Goal: Task Accomplishment & Management: Manage account settings

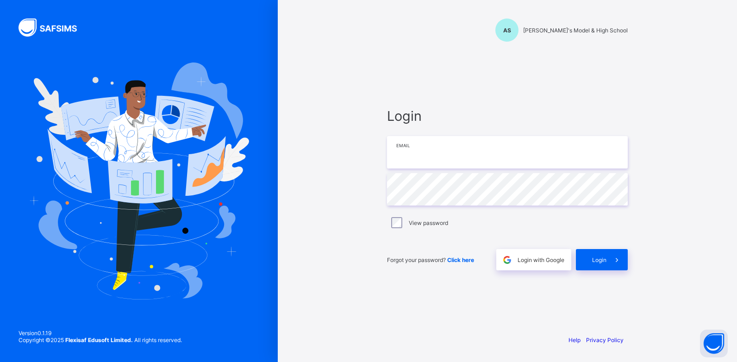
click at [416, 160] on input "email" at bounding box center [507, 152] width 241 height 32
type input "**********"
click at [601, 263] on span "Login" at bounding box center [599, 259] width 14 height 7
click at [576, 257] on div "Login" at bounding box center [602, 259] width 52 height 21
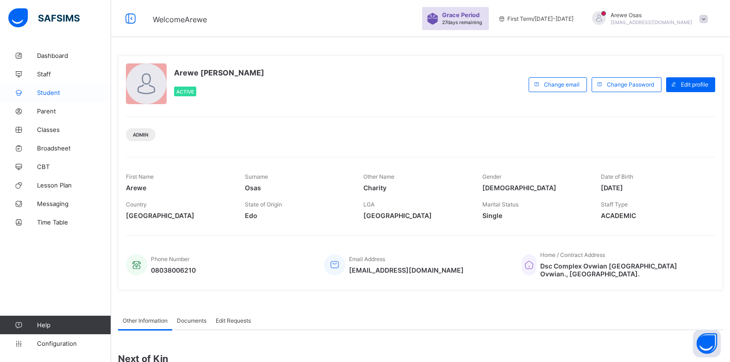
click at [72, 88] on link "Student" at bounding box center [55, 92] width 111 height 19
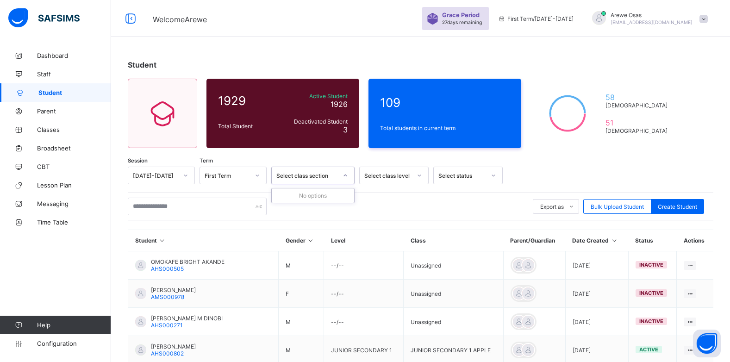
click at [308, 174] on div "Select class section" at bounding box center [306, 175] width 61 height 7
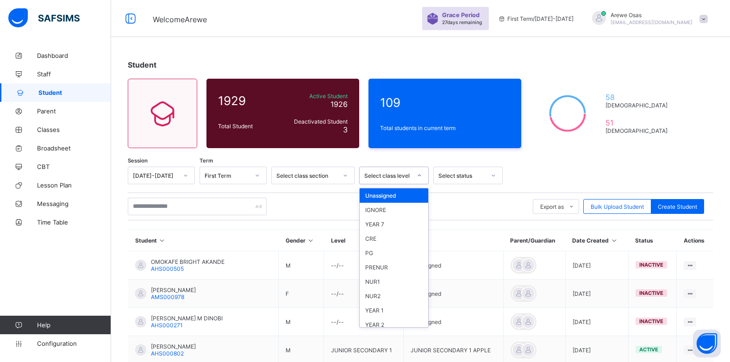
click at [405, 177] on div "Select class level" at bounding box center [387, 175] width 47 height 7
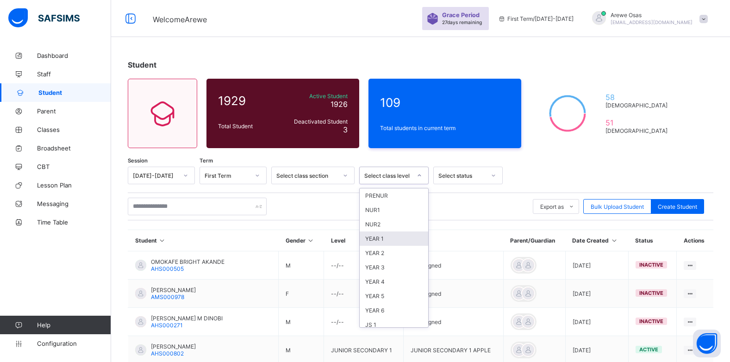
scroll to position [93, 0]
click at [71, 261] on div "Dashboard Staff Student Parent Classes Broadsheet CBT Lesson Plan Messaging Tim…" at bounding box center [55, 199] width 111 height 325
click at [45, 344] on span "Configuration" at bounding box center [74, 343] width 74 height 7
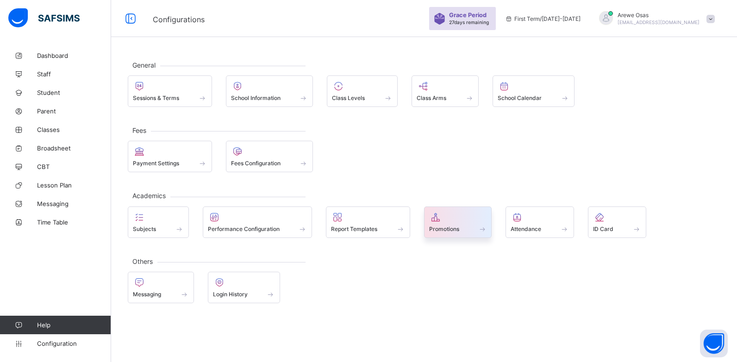
click at [442, 221] on span at bounding box center [435, 217] width 13 height 11
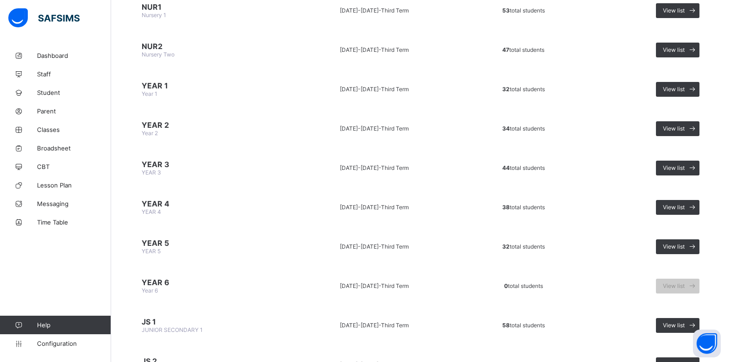
scroll to position [324, 0]
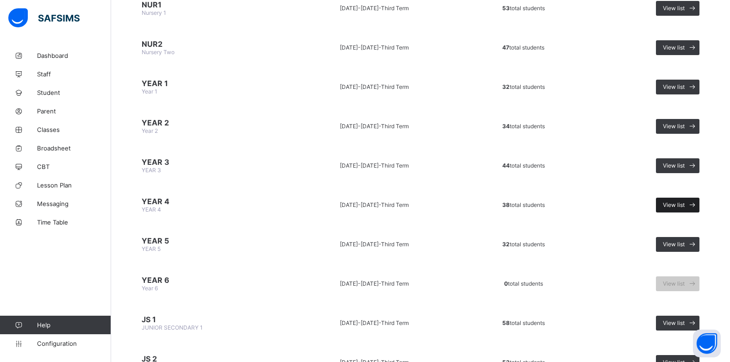
click at [680, 203] on span "View list" at bounding box center [674, 204] width 22 height 7
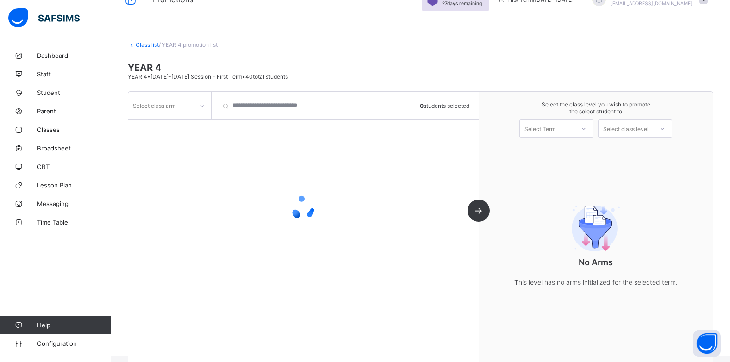
scroll to position [30, 0]
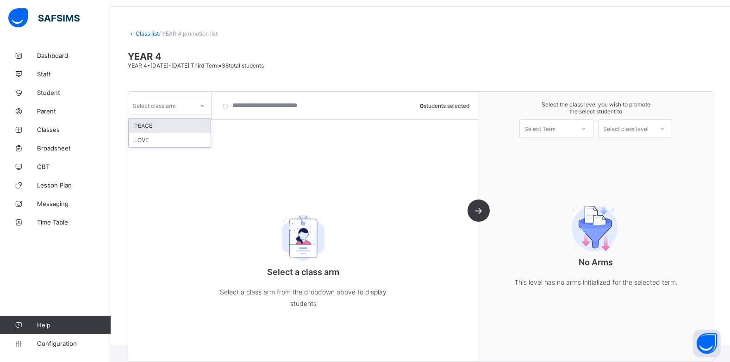
click at [180, 113] on div "Select class arm" at bounding box center [169, 106] width 83 height 18
click at [178, 142] on div "LOVE" at bounding box center [170, 140] width 82 height 14
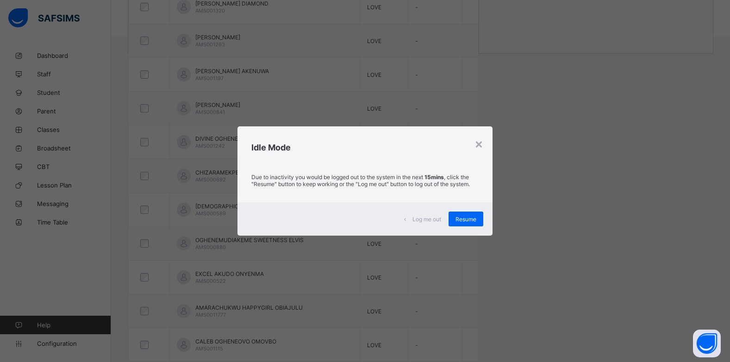
scroll to position [320, 0]
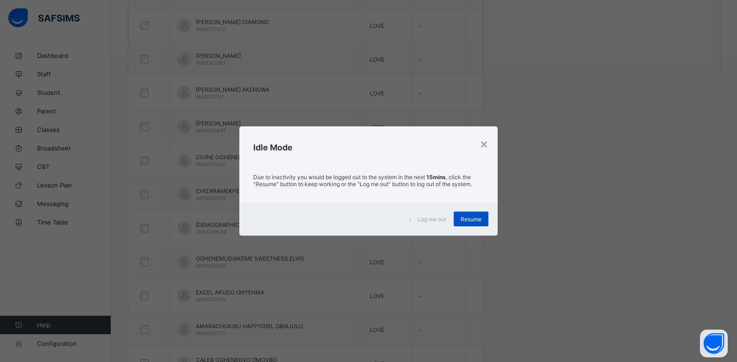
click at [481, 219] on span "Resume" at bounding box center [471, 219] width 21 height 7
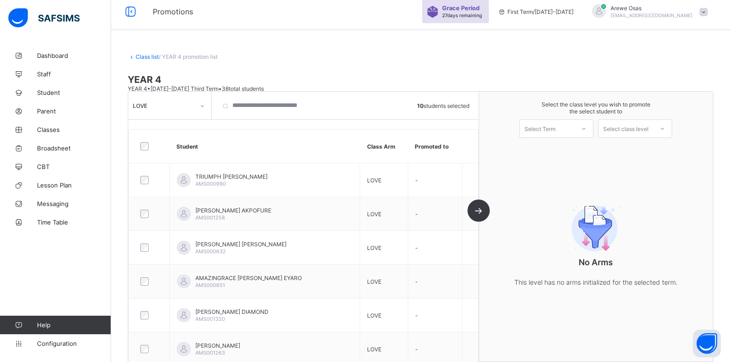
scroll to position [0, 0]
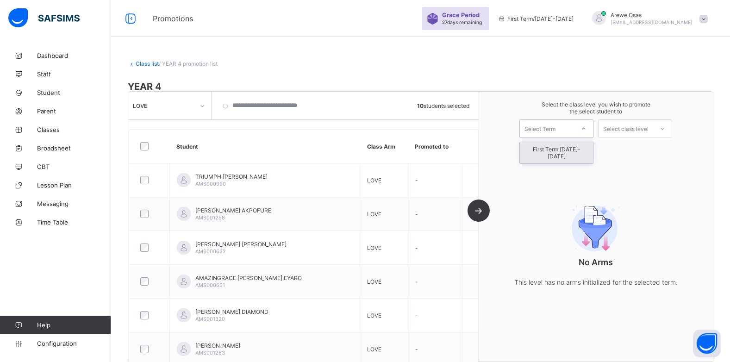
click at [584, 128] on div at bounding box center [583, 129] width 17 height 16
click at [558, 149] on div "First Term [DATE]-[DATE]" at bounding box center [556, 152] width 73 height 21
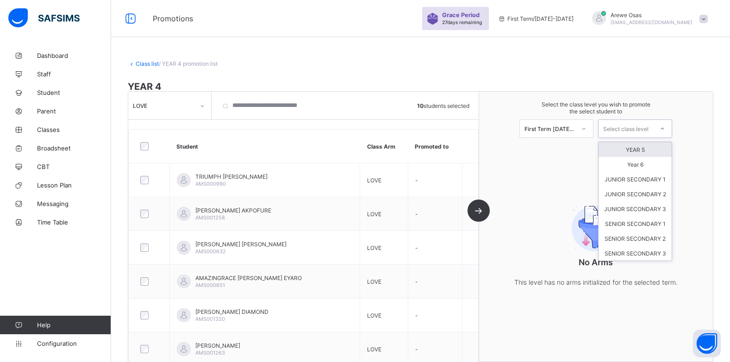
click at [639, 127] on div "Select class level" at bounding box center [625, 128] width 45 height 19
click at [640, 152] on div "YEAR 5" at bounding box center [635, 149] width 73 height 15
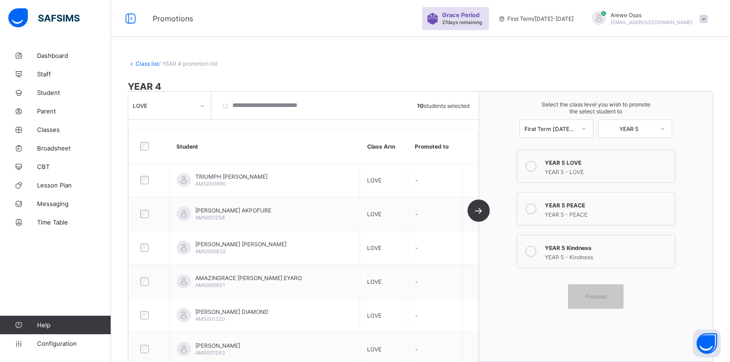
click at [579, 167] on div "YEAR 5 - LOVE" at bounding box center [608, 170] width 126 height 9
click at [600, 294] on span "Proceed" at bounding box center [596, 296] width 22 height 7
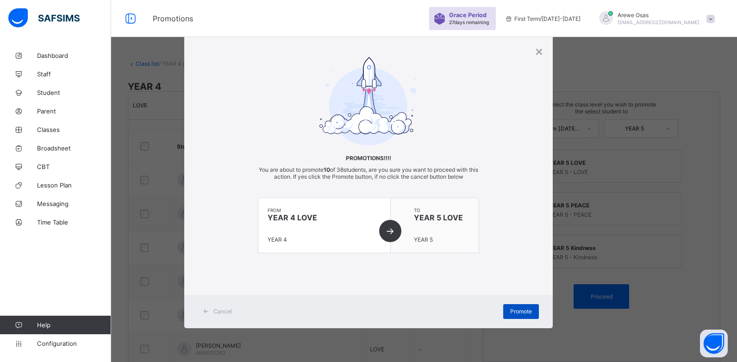
click at [514, 309] on span "Promote" at bounding box center [521, 311] width 22 height 7
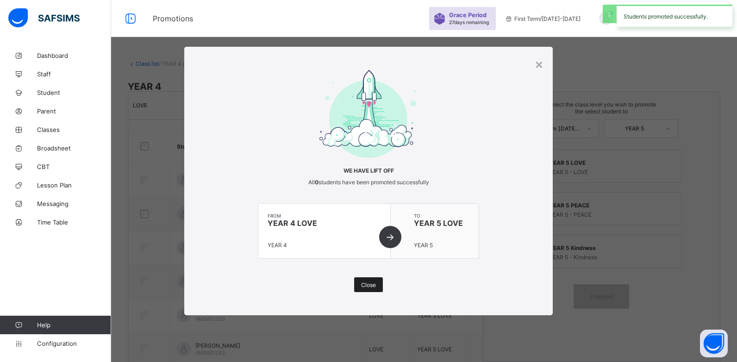
click at [361, 284] on span "Close" at bounding box center [368, 284] width 15 height 7
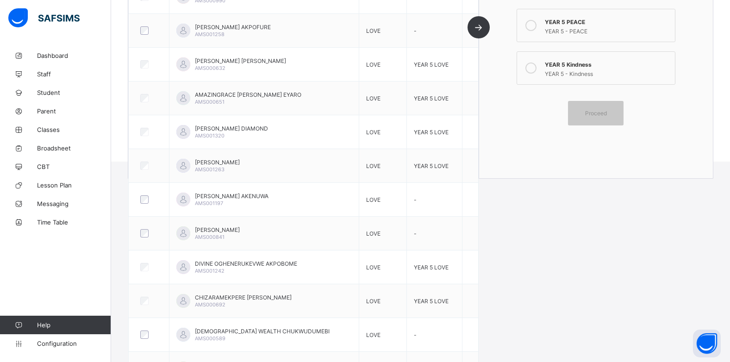
scroll to position [153, 0]
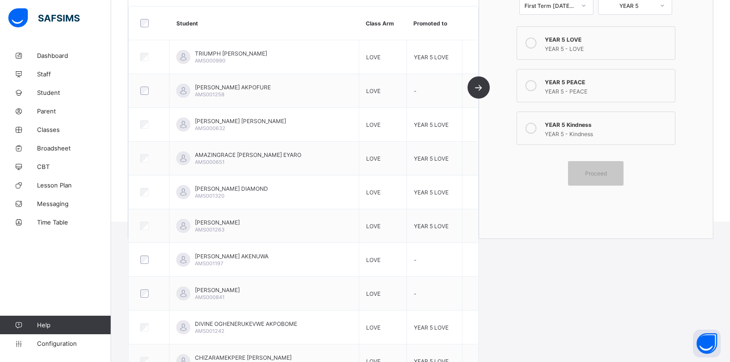
click at [567, 222] on html "Promotions Grace Period 27 days remaining First Term / [DATE]-[DATE] [PERSON_NA…" at bounding box center [365, 34] width 730 height 375
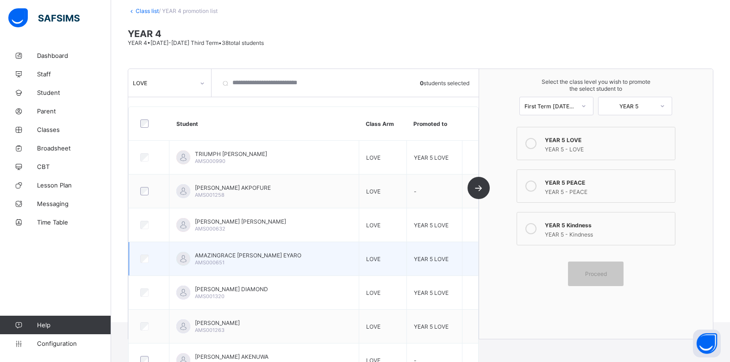
scroll to position [0, 0]
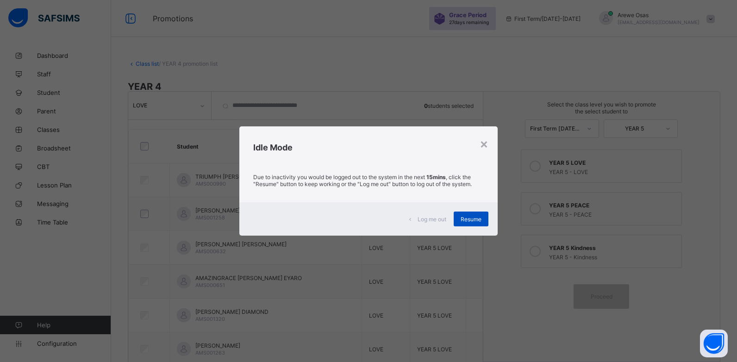
click at [472, 216] on span "Resume" at bounding box center [471, 219] width 21 height 7
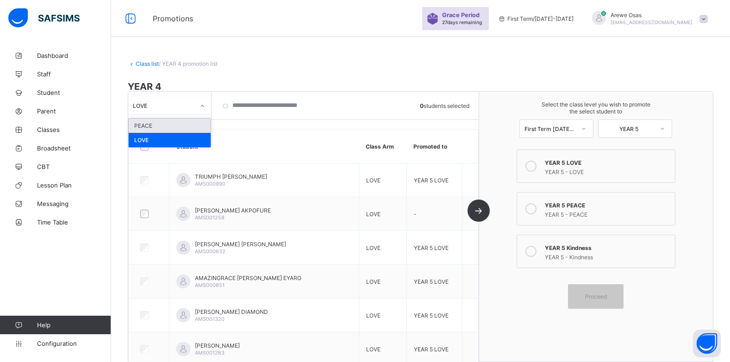
click at [203, 110] on icon at bounding box center [203, 105] width 6 height 9
click at [201, 110] on icon at bounding box center [203, 105] width 6 height 9
click at [50, 348] on link "Configuration" at bounding box center [55, 343] width 111 height 19
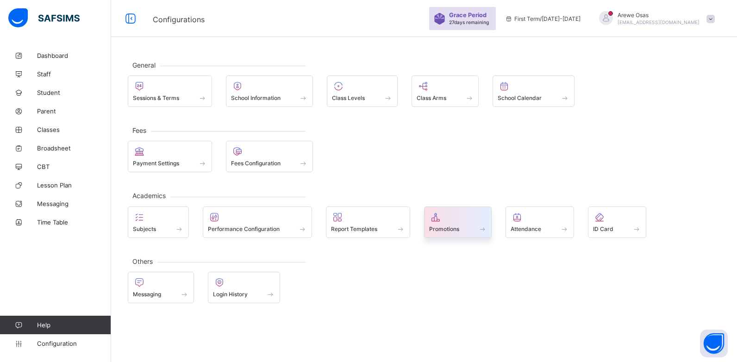
click at [461, 230] on div "Promotions" at bounding box center [458, 229] width 58 height 8
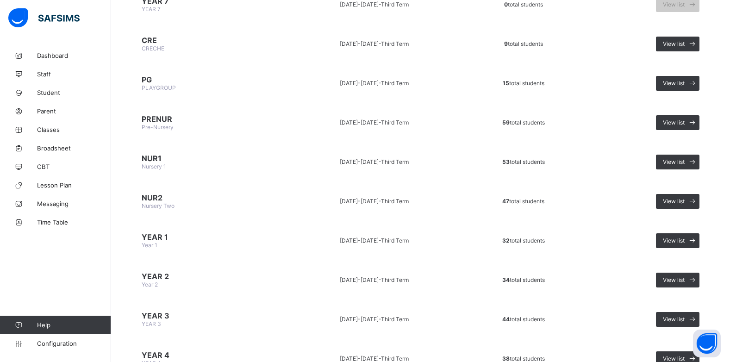
scroll to position [185, 0]
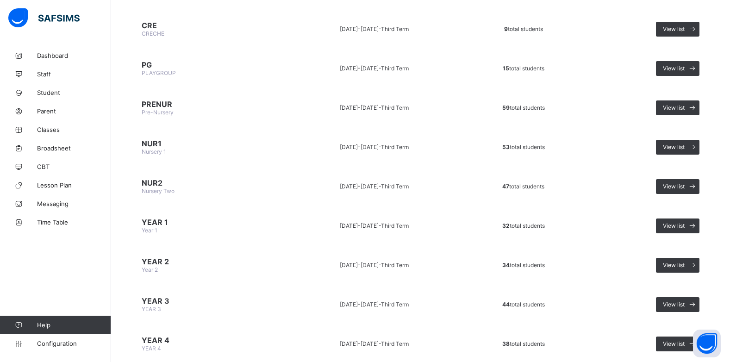
click at [153, 229] on span "Year 1" at bounding box center [150, 230] width 16 height 7
click at [675, 223] on span "View list" at bounding box center [674, 225] width 22 height 7
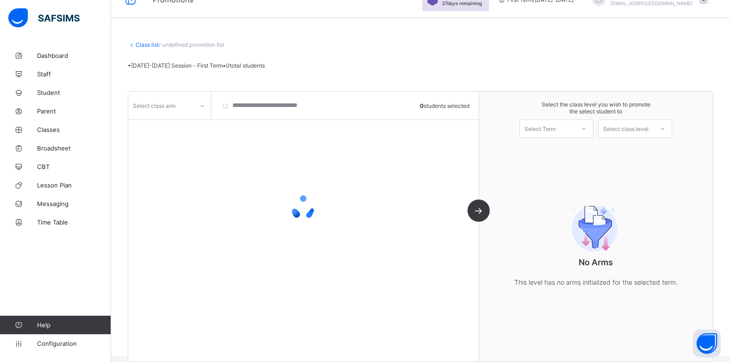
scroll to position [30, 0]
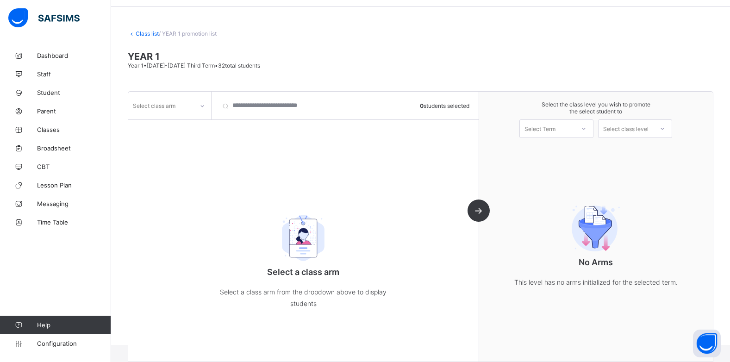
click at [158, 103] on div "Select class arm" at bounding box center [154, 106] width 43 height 18
click at [162, 125] on div "LOVE" at bounding box center [170, 126] width 82 height 14
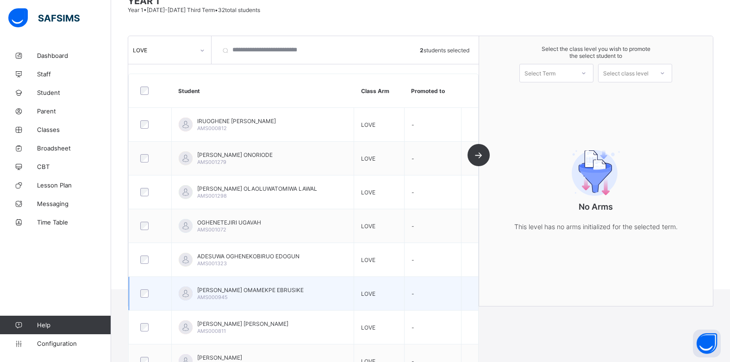
scroll to position [132, 0]
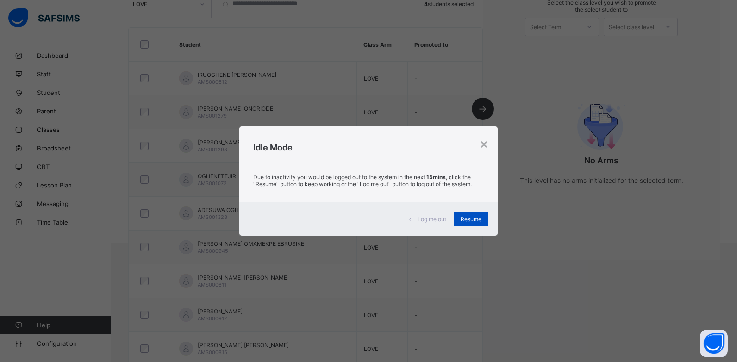
click at [471, 221] on span "Resume" at bounding box center [471, 219] width 21 height 7
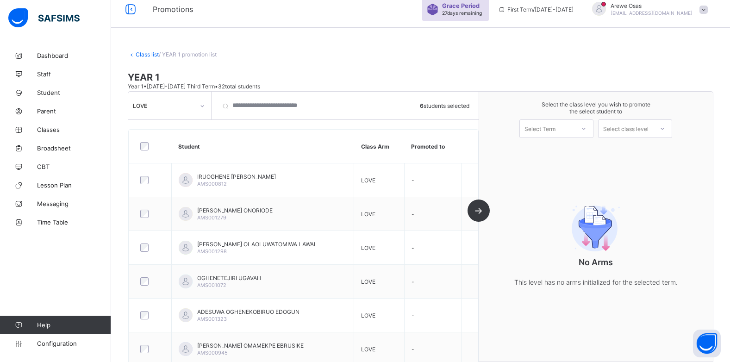
scroll to position [0, 0]
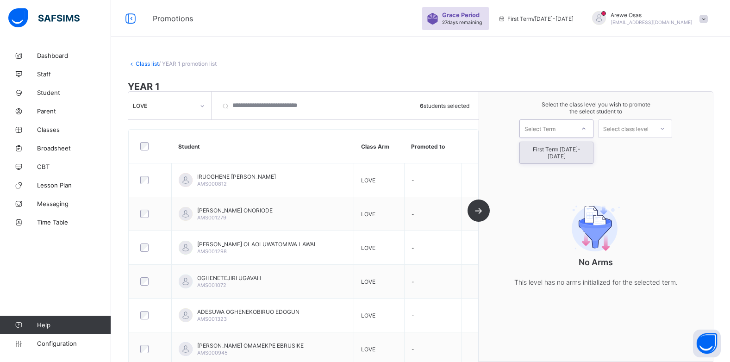
click at [550, 128] on div "Select Term" at bounding box center [540, 128] width 31 height 19
click at [548, 148] on div "First Term [DATE]-[DATE]" at bounding box center [556, 152] width 73 height 21
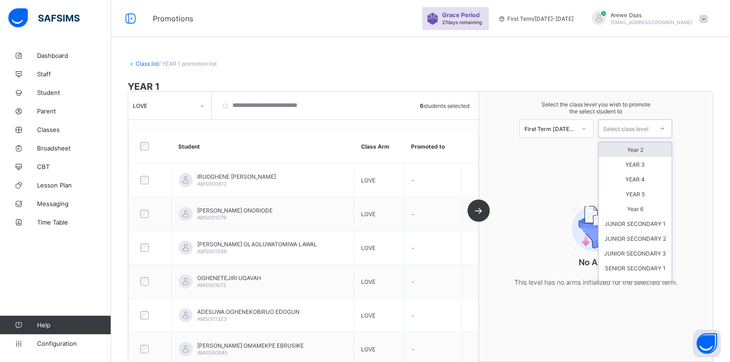
click at [628, 129] on div "Select class level" at bounding box center [625, 128] width 45 height 19
click at [631, 151] on div "Year 2" at bounding box center [635, 149] width 73 height 15
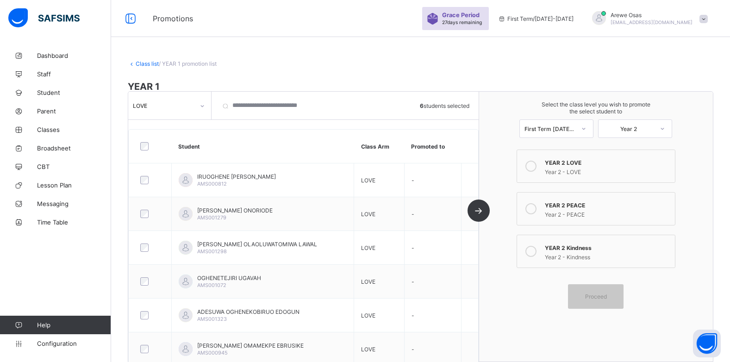
click at [580, 168] on div "Year 2 - LOVE" at bounding box center [608, 170] width 126 height 9
drag, startPoint x: 607, startPoint y: 297, endPoint x: 607, endPoint y: 292, distance: 5.1
click at [607, 295] on span "Proceed" at bounding box center [596, 296] width 22 height 7
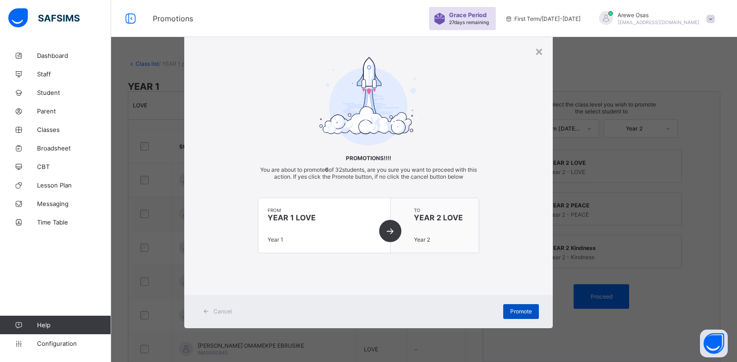
click at [521, 312] on span "Promote" at bounding box center [521, 311] width 22 height 7
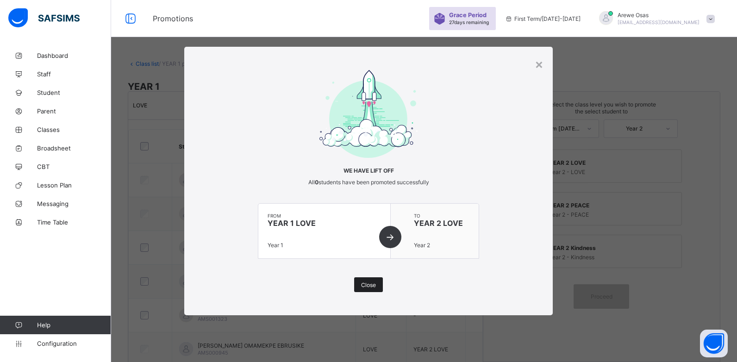
click at [372, 287] on span "Close" at bounding box center [368, 284] width 15 height 7
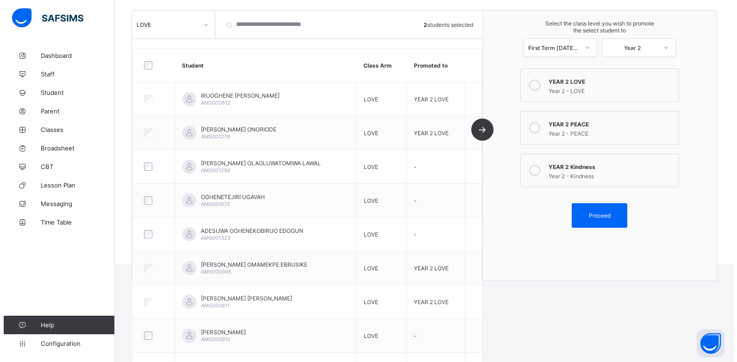
scroll to position [86, 0]
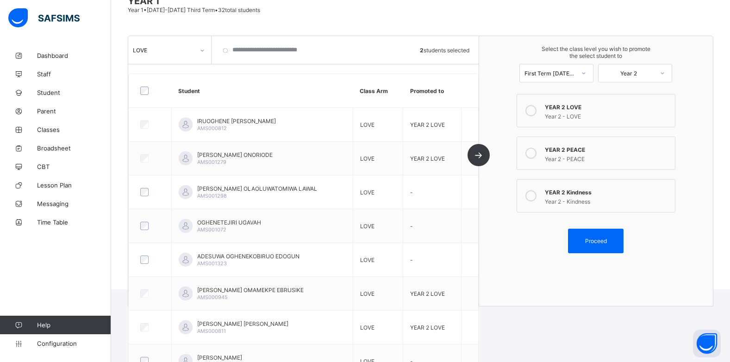
click at [577, 156] on div "Year 2 - PEACE" at bounding box center [608, 157] width 126 height 9
click at [607, 241] on span "Proceed" at bounding box center [596, 240] width 22 height 7
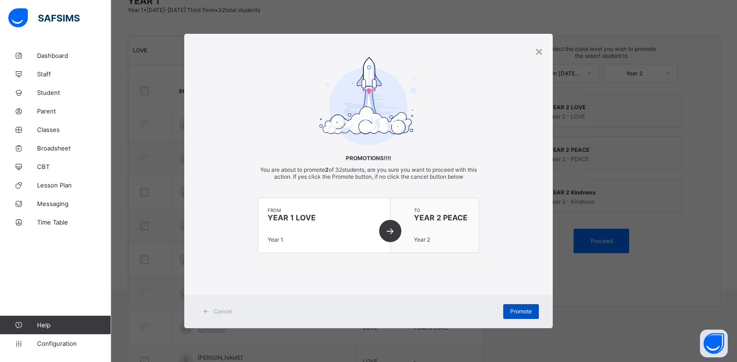
click at [511, 313] on span "Promote" at bounding box center [521, 311] width 22 height 7
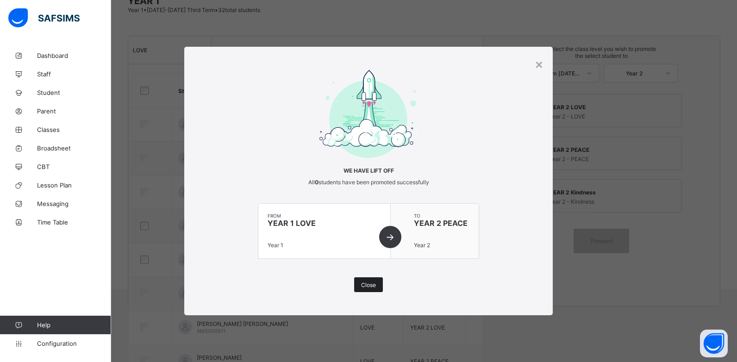
click at [359, 289] on div "Close" at bounding box center [368, 284] width 29 height 15
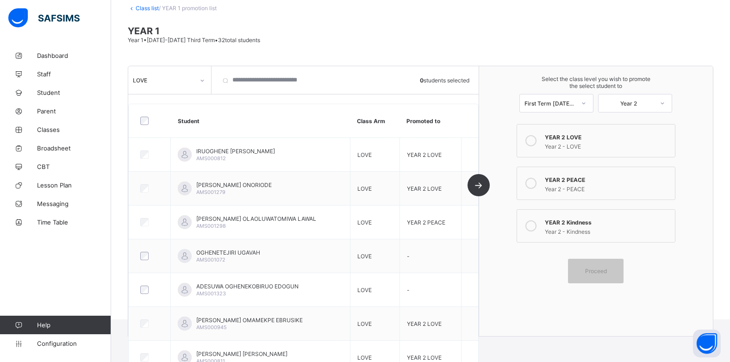
scroll to position [39, 0]
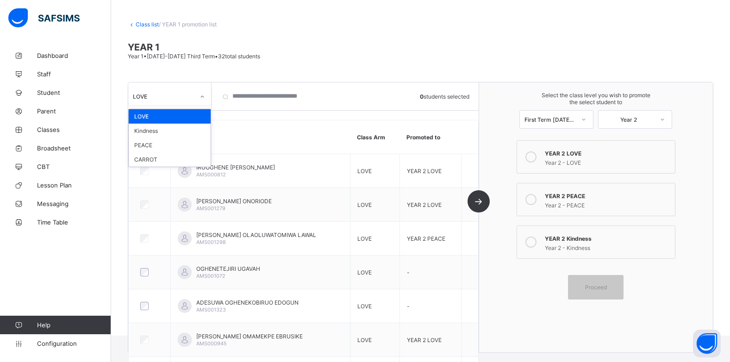
click at [194, 94] on div at bounding box center [203, 96] width 18 height 18
click at [167, 141] on div "PEACE" at bounding box center [170, 145] width 82 height 14
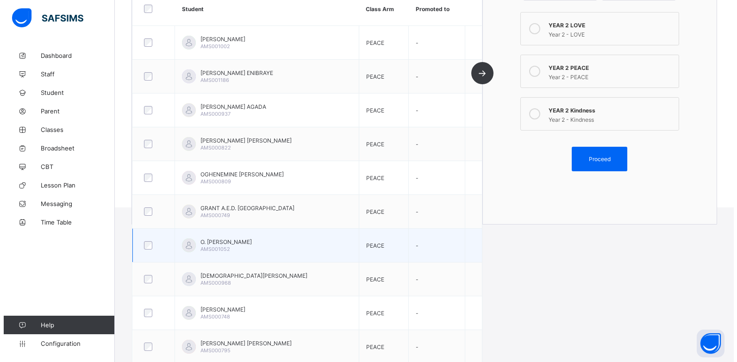
scroll to position [185, 0]
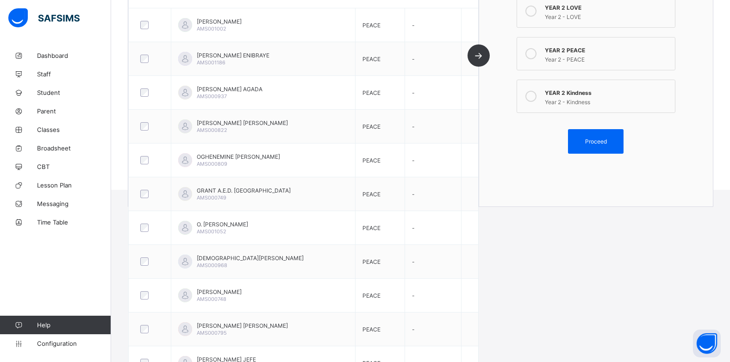
click at [610, 55] on div "Year 2 - PEACE" at bounding box center [608, 58] width 126 height 9
click at [601, 138] on span "Proceed" at bounding box center [596, 141] width 22 height 7
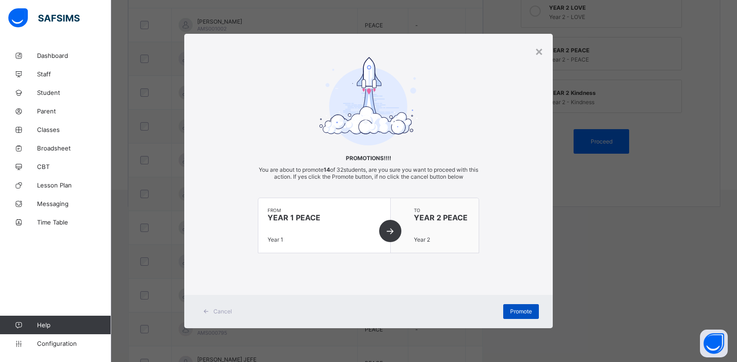
click at [518, 309] on span "Promote" at bounding box center [521, 311] width 22 height 7
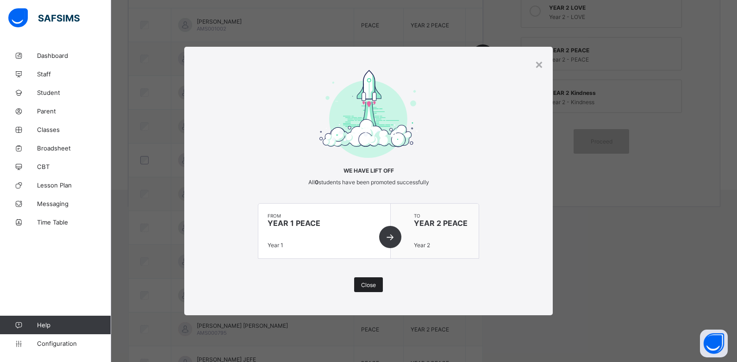
click at [375, 289] on div "Close" at bounding box center [368, 284] width 29 height 15
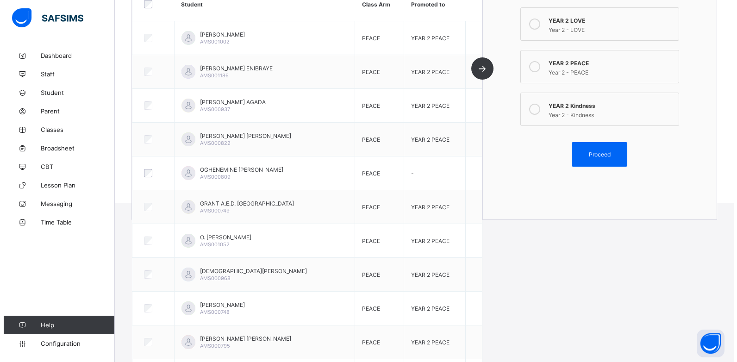
scroll to position [150, 0]
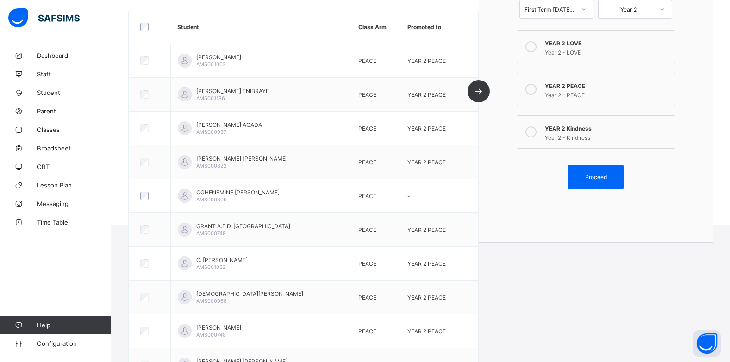
click at [568, 45] on div "YEAR 2 LOVE" at bounding box center [608, 41] width 126 height 9
click at [604, 176] on span "Proceed" at bounding box center [596, 177] width 22 height 7
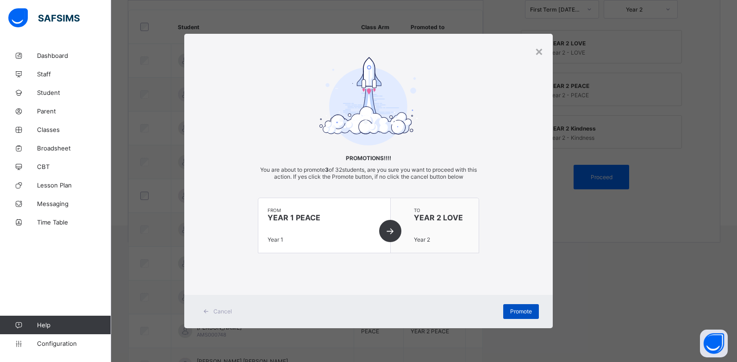
click at [516, 314] on span "Promote" at bounding box center [521, 311] width 22 height 7
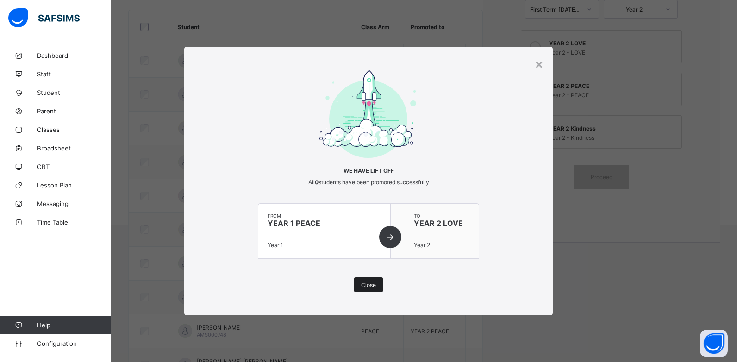
click at [373, 287] on span "Close" at bounding box center [368, 284] width 15 height 7
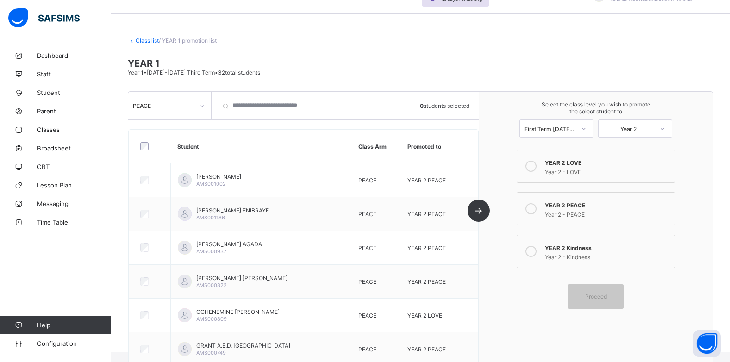
scroll to position [11, 0]
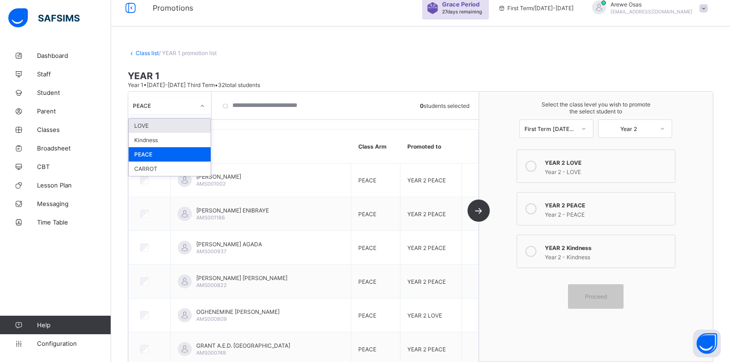
click at [178, 104] on div "PEACE" at bounding box center [164, 105] width 62 height 7
click at [172, 138] on div "Kindness" at bounding box center [170, 140] width 82 height 14
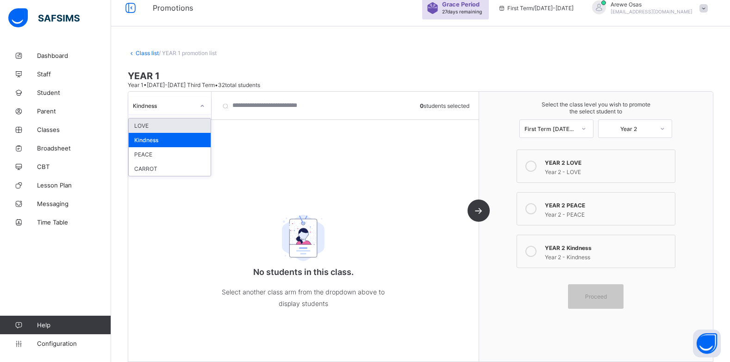
click at [172, 107] on div "Kindness" at bounding box center [164, 105] width 62 height 7
click at [157, 170] on div "CARROT" at bounding box center [170, 169] width 82 height 14
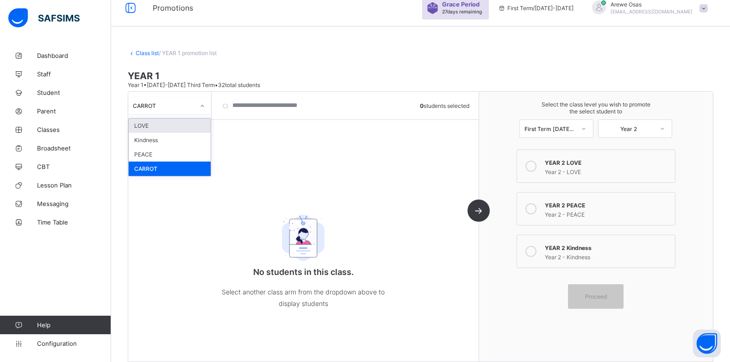
click at [162, 112] on div "CARROT" at bounding box center [160, 105] width 65 height 13
click at [166, 124] on div "LOVE" at bounding box center [170, 126] width 82 height 14
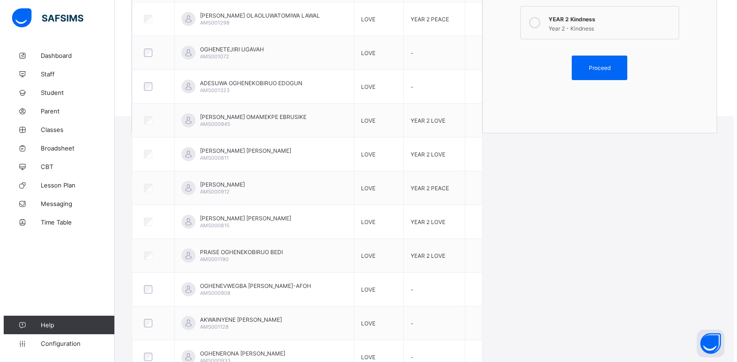
scroll to position [132, 0]
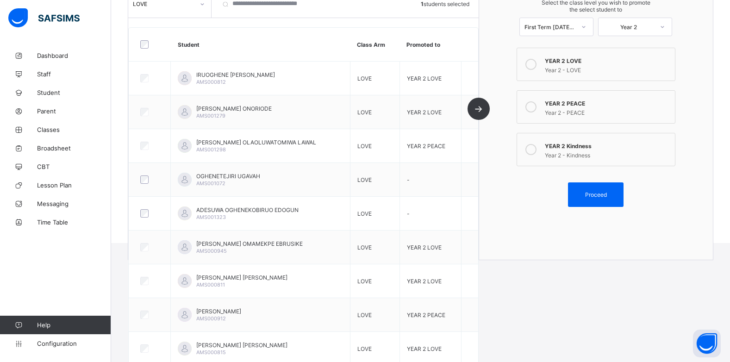
click at [581, 63] on div "YEAR 2 LOVE" at bounding box center [608, 59] width 126 height 9
click at [607, 195] on span "Proceed" at bounding box center [596, 194] width 22 height 7
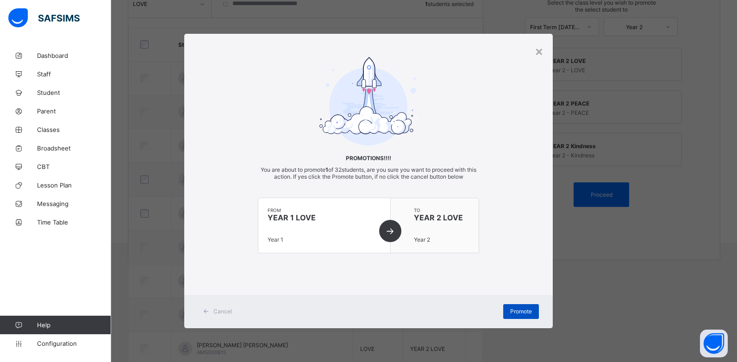
click at [515, 310] on span "Promote" at bounding box center [521, 311] width 22 height 7
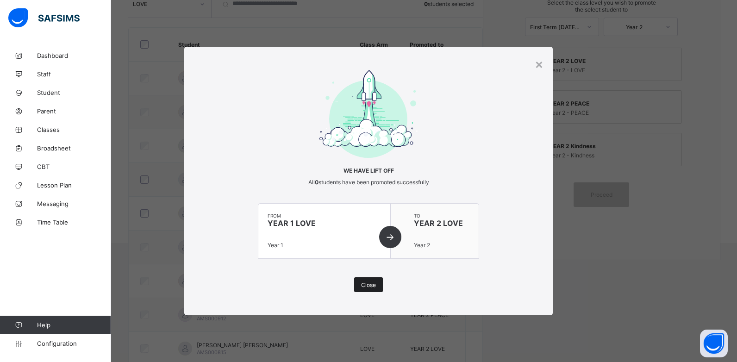
click at [360, 285] on div "Close" at bounding box center [368, 284] width 29 height 15
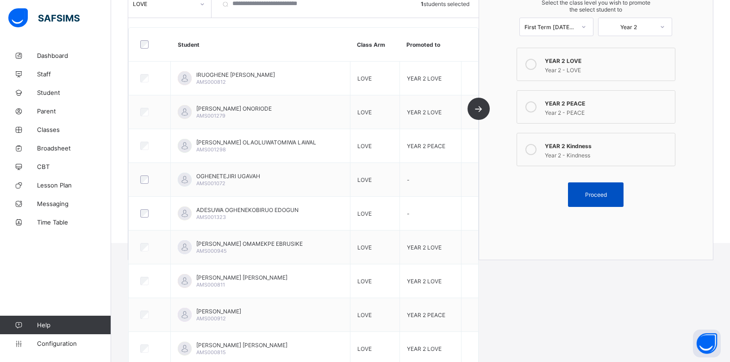
click at [597, 194] on span "Proceed" at bounding box center [596, 194] width 22 height 7
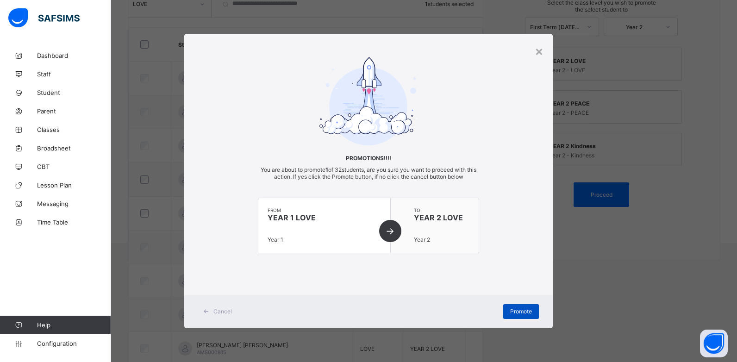
click at [516, 312] on span "Promote" at bounding box center [521, 311] width 22 height 7
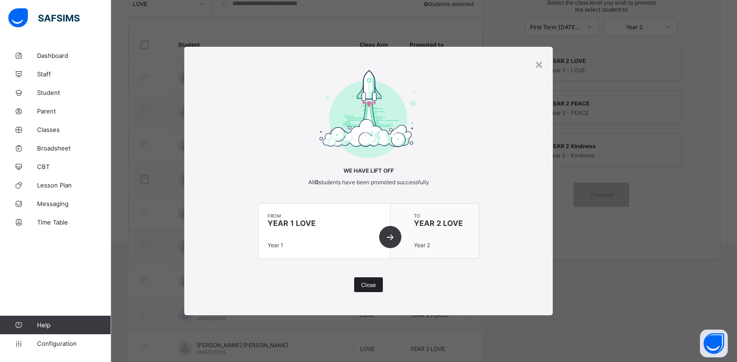
click at [371, 288] on span "Close" at bounding box center [368, 284] width 15 height 7
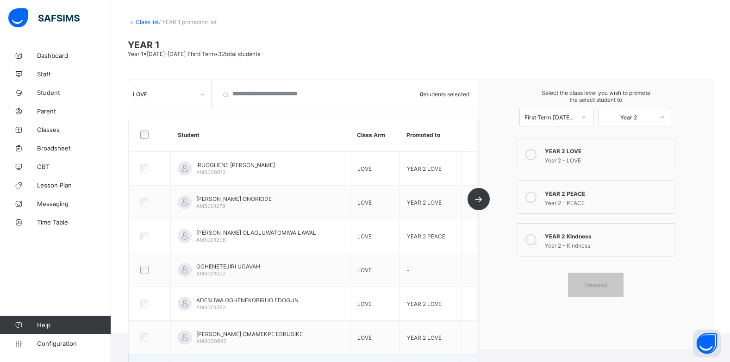
scroll to position [39, 0]
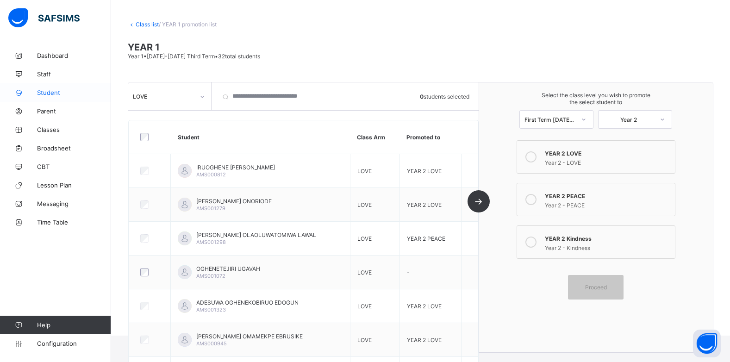
click at [60, 95] on span "Student" at bounding box center [74, 92] width 74 height 7
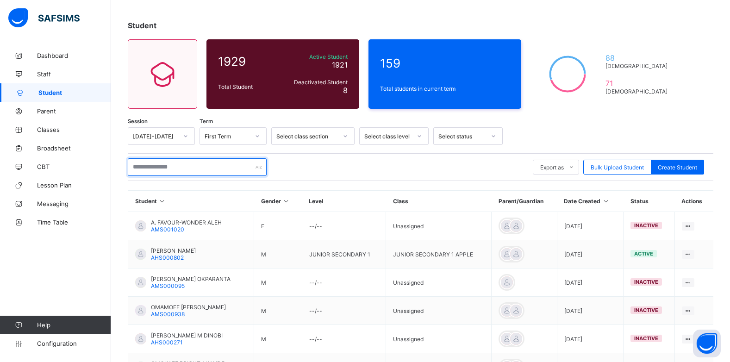
click at [155, 169] on input "text" at bounding box center [197, 167] width 139 height 18
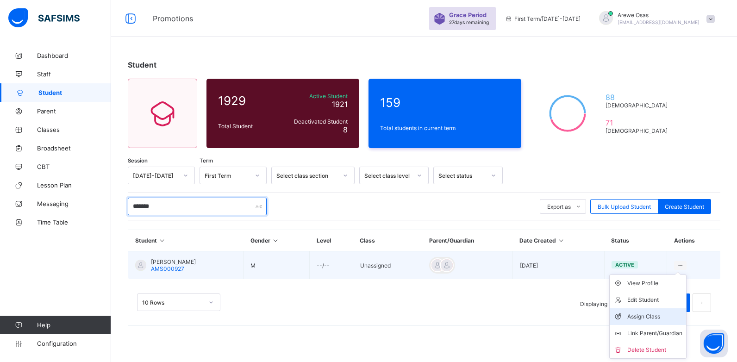
type input "*******"
click at [662, 312] on div "Assign Class" at bounding box center [654, 316] width 55 height 9
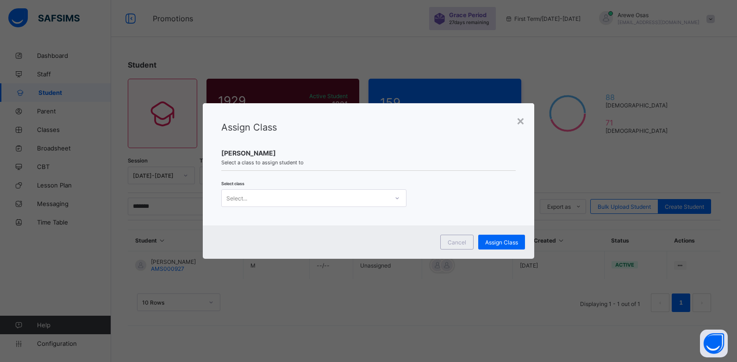
click at [340, 200] on div "Select..." at bounding box center [305, 198] width 167 height 13
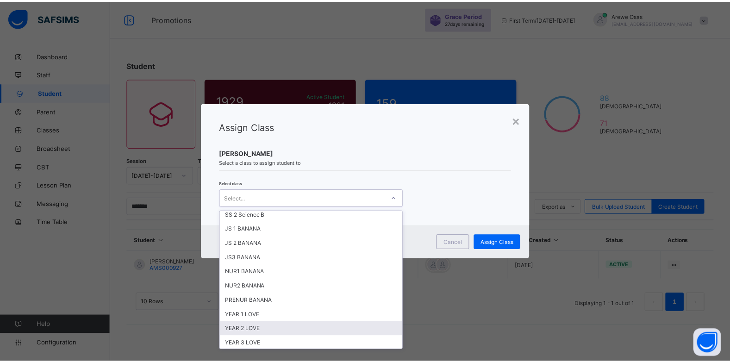
scroll to position [139, 0]
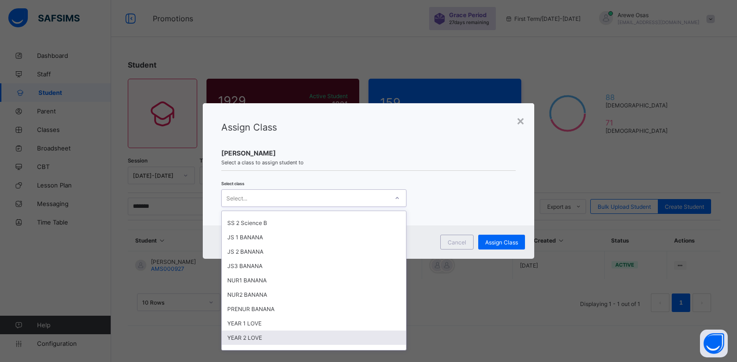
click at [262, 337] on div "YEAR 2 LOVE" at bounding box center [314, 338] width 184 height 14
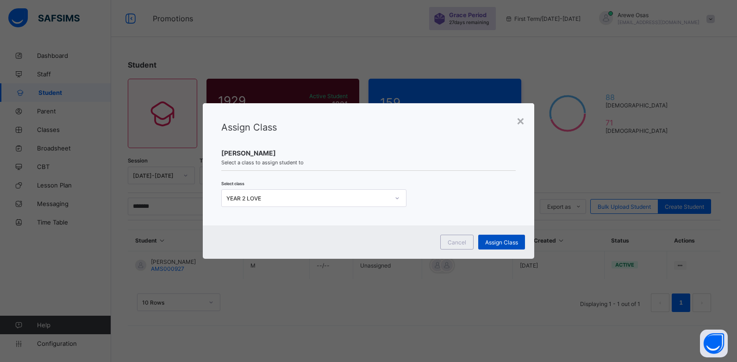
click at [493, 242] on span "Assign Class" at bounding box center [501, 242] width 33 height 7
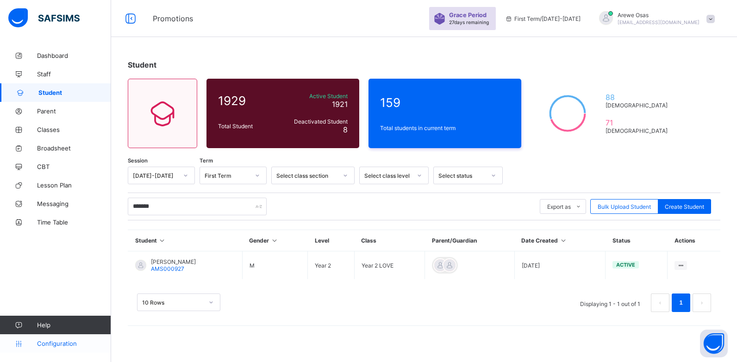
click at [55, 341] on span "Configuration" at bounding box center [74, 343] width 74 height 7
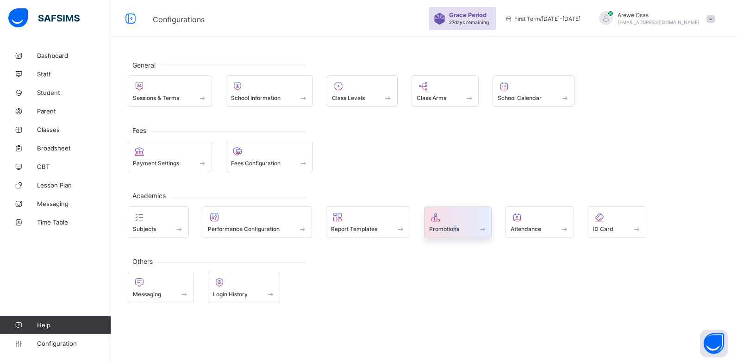
click at [456, 225] on span "Promotions" at bounding box center [444, 228] width 30 height 7
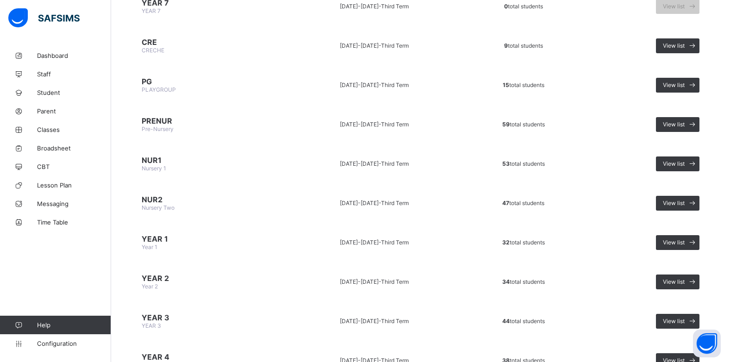
scroll to position [185, 0]
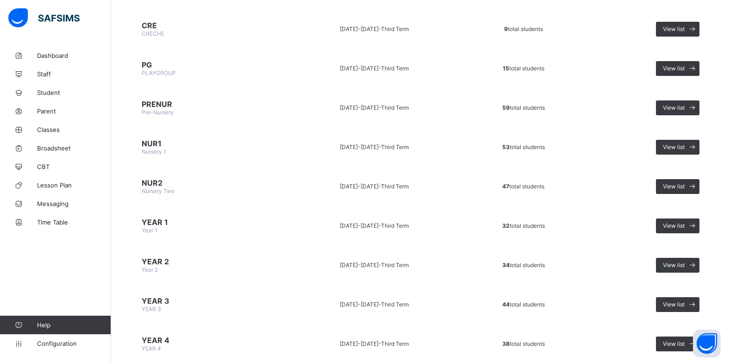
click at [162, 260] on span "YEAR 2" at bounding box center [208, 261] width 132 height 9
click at [685, 264] on span "View list" at bounding box center [674, 265] width 22 height 7
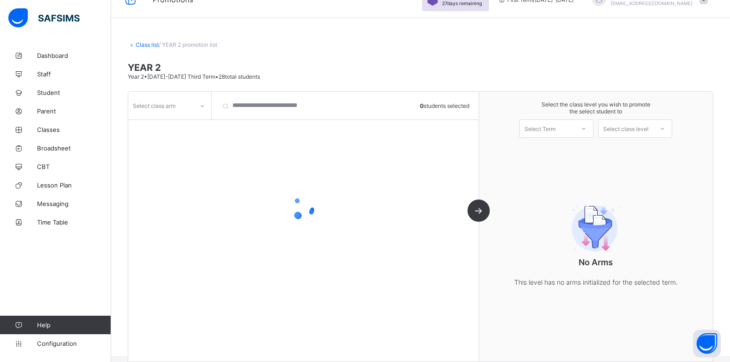
scroll to position [30, 0]
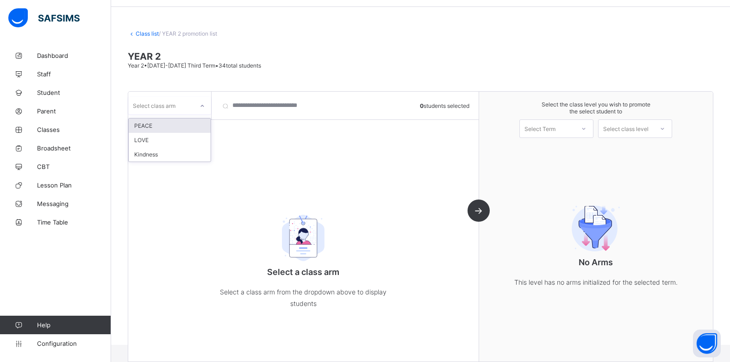
click at [165, 106] on div "Select class arm" at bounding box center [154, 106] width 43 height 18
click at [150, 139] on div "LOVE" at bounding box center [170, 140] width 82 height 14
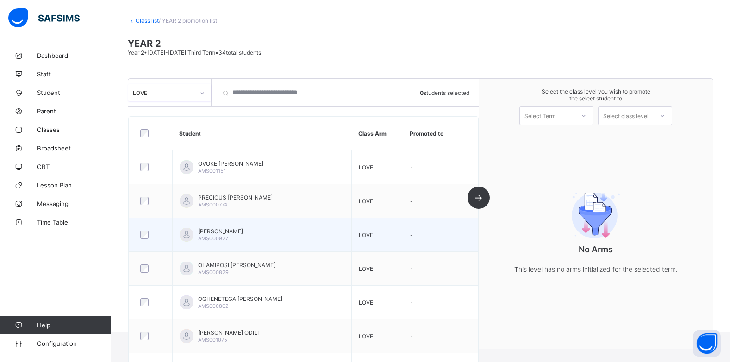
scroll to position [0, 0]
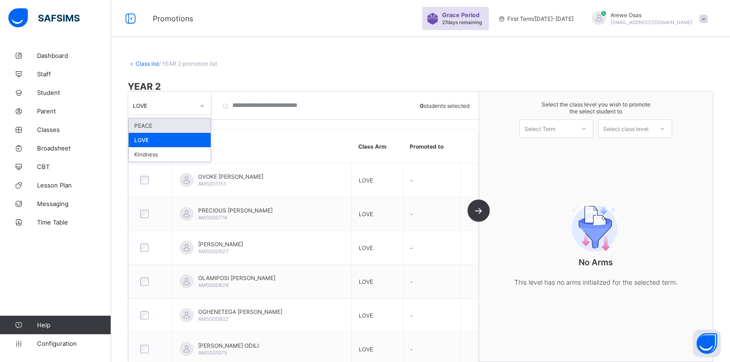
click at [158, 100] on div "LOVE" at bounding box center [160, 105] width 65 height 13
click at [333, 73] on div "Class list / YEAR 2 promotion list YEAR 2 Year 2 • [DATE]-[DATE] Third Term • 3…" at bounding box center [420, 210] width 619 height 329
click at [152, 66] on link "Class list" at bounding box center [147, 63] width 23 height 7
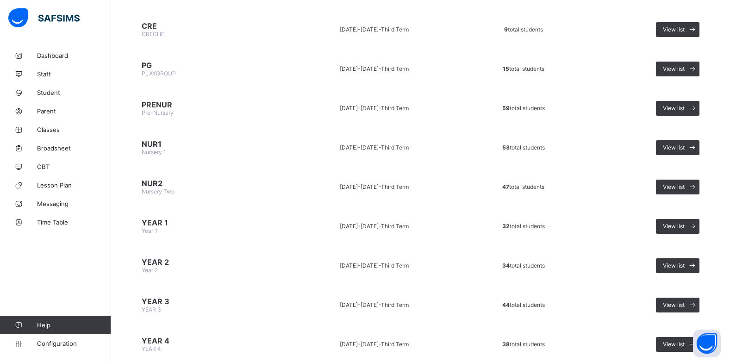
scroll to position [231, 0]
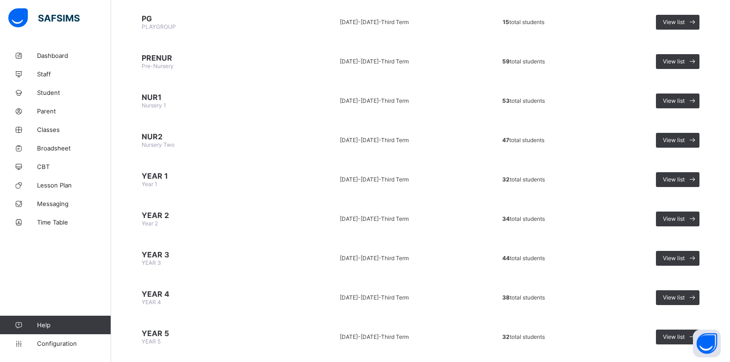
click at [171, 183] on td "YEAR 1 Year 1" at bounding box center [208, 179] width 160 height 35
click at [672, 181] on span "View list" at bounding box center [674, 179] width 22 height 7
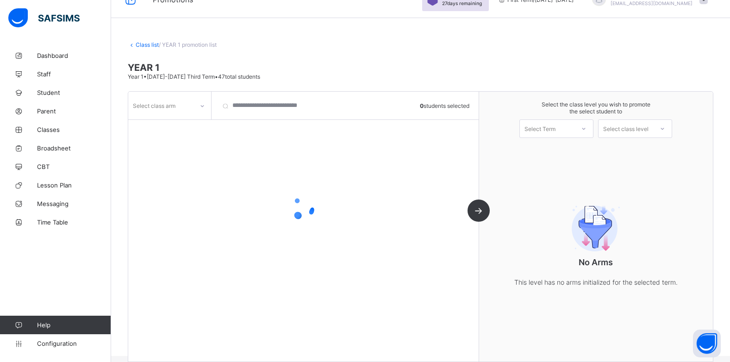
scroll to position [30, 0]
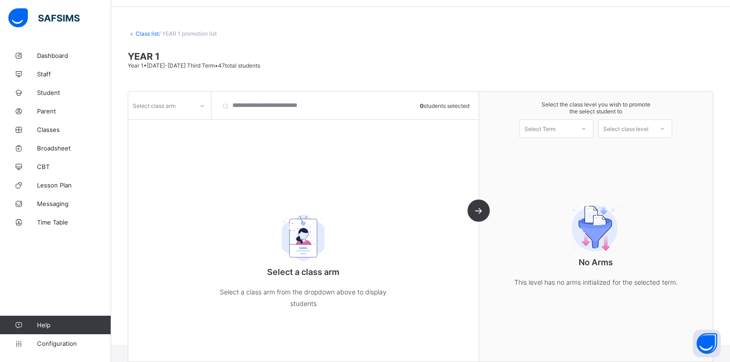
click at [164, 111] on div "Select class arm" at bounding box center [154, 106] width 43 height 18
click at [159, 154] on div "LOVE" at bounding box center [170, 154] width 82 height 14
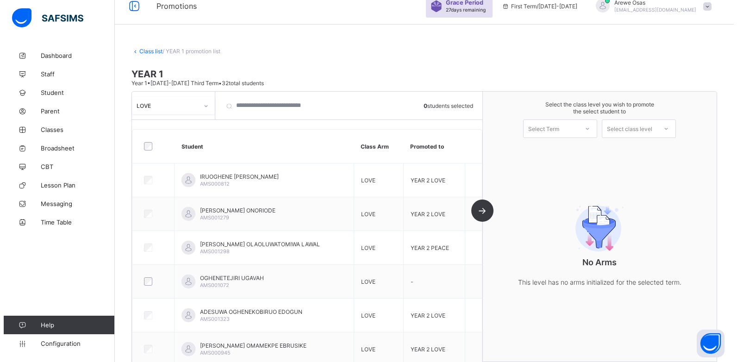
scroll to position [0, 0]
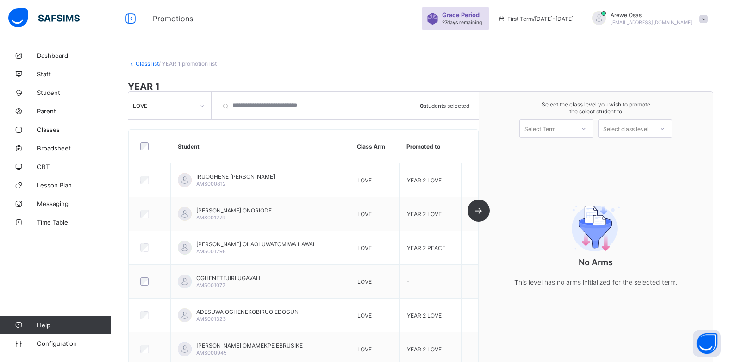
click at [708, 19] on span at bounding box center [704, 19] width 8 height 8
click at [664, 108] on span "Logout" at bounding box center [677, 106] width 61 height 11
